Goal: Use online tool/utility: Use online tool/utility

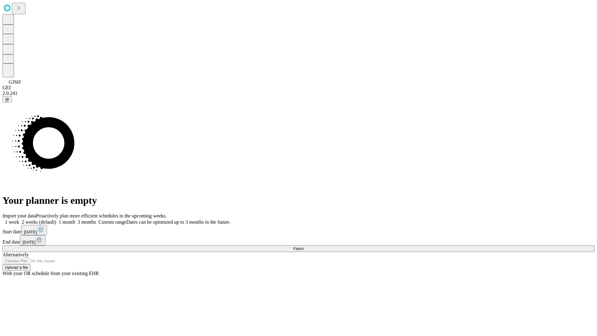
click at [304, 246] on span "Fetch" at bounding box center [298, 248] width 10 height 5
